Goal: Task Accomplishment & Management: Use online tool/utility

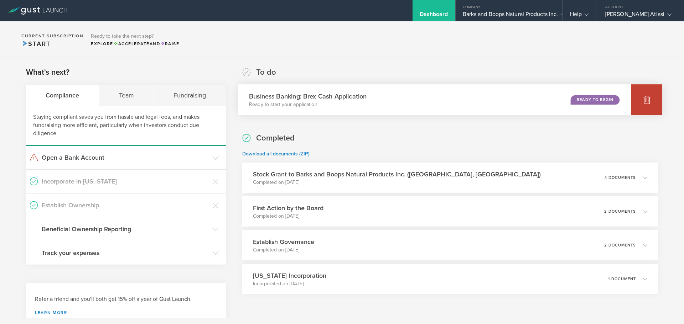
click at [645, 108] on div at bounding box center [646, 99] width 31 height 31
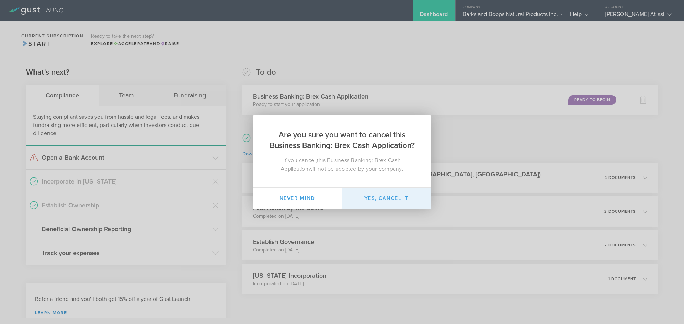
click at [353, 203] on button "Yes, cancel it" at bounding box center [386, 198] width 89 height 21
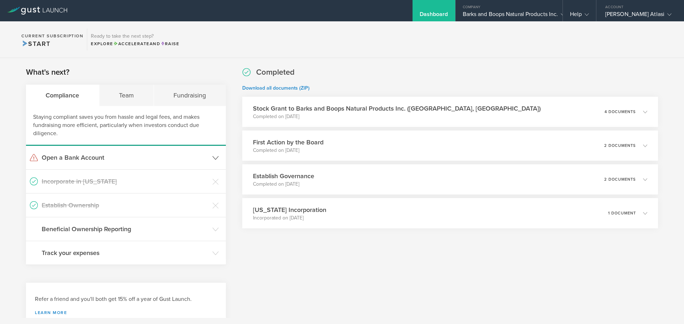
click at [166, 163] on header "Open a Bank Account" at bounding box center [126, 158] width 200 height 24
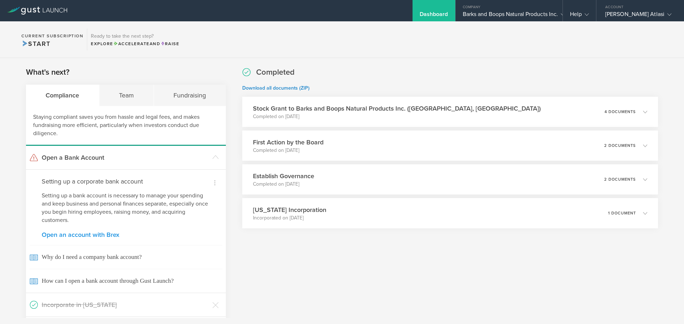
click at [100, 235] on link "Open an account with Brex" at bounding box center [126, 235] width 168 height 6
